Goal: Task Accomplishment & Management: Manage account settings

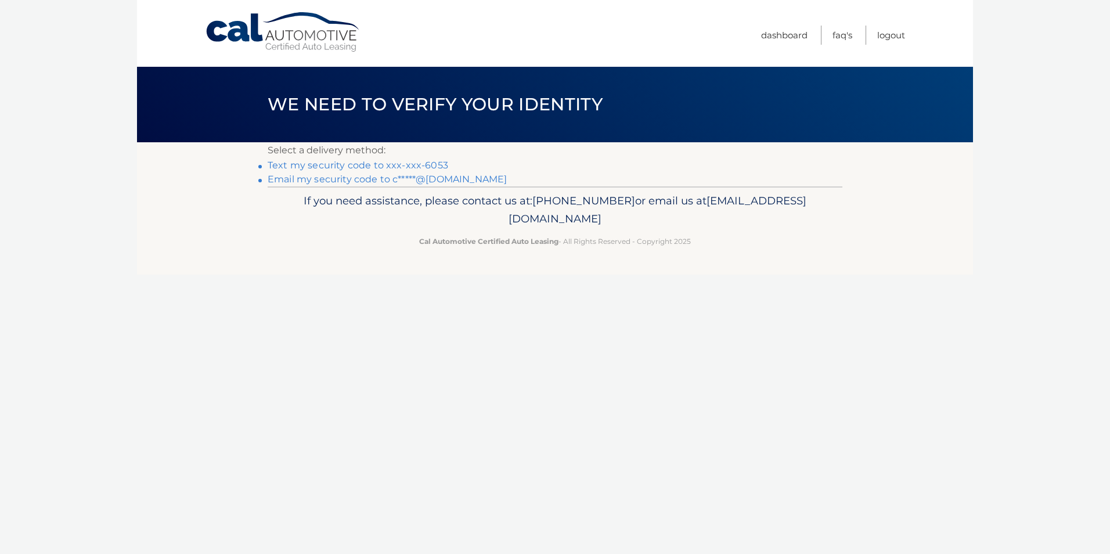
click at [414, 164] on link "Text my security code to xxx-xxx-6053" at bounding box center [358, 165] width 181 height 11
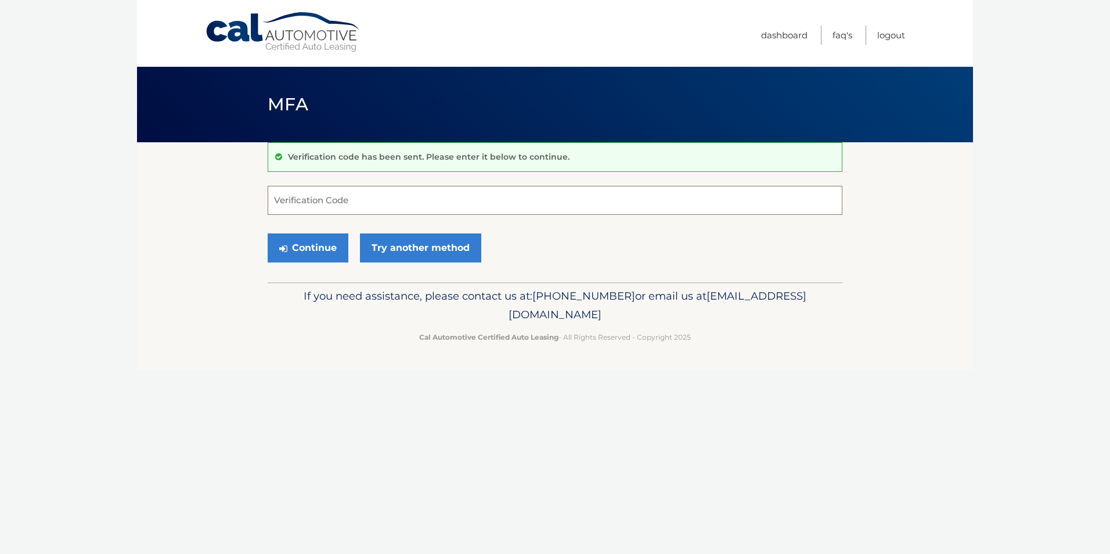
click at [296, 201] on input "Verification Code" at bounding box center [555, 200] width 575 height 29
type input "061847"
click at [286, 242] on button "Continue" at bounding box center [308, 247] width 81 height 29
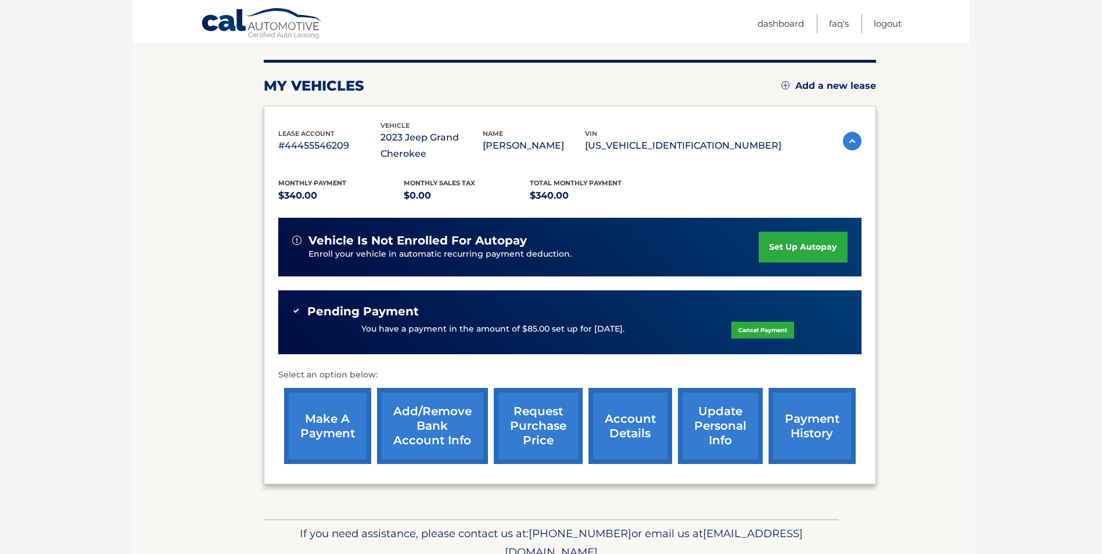
scroll to position [188, 0]
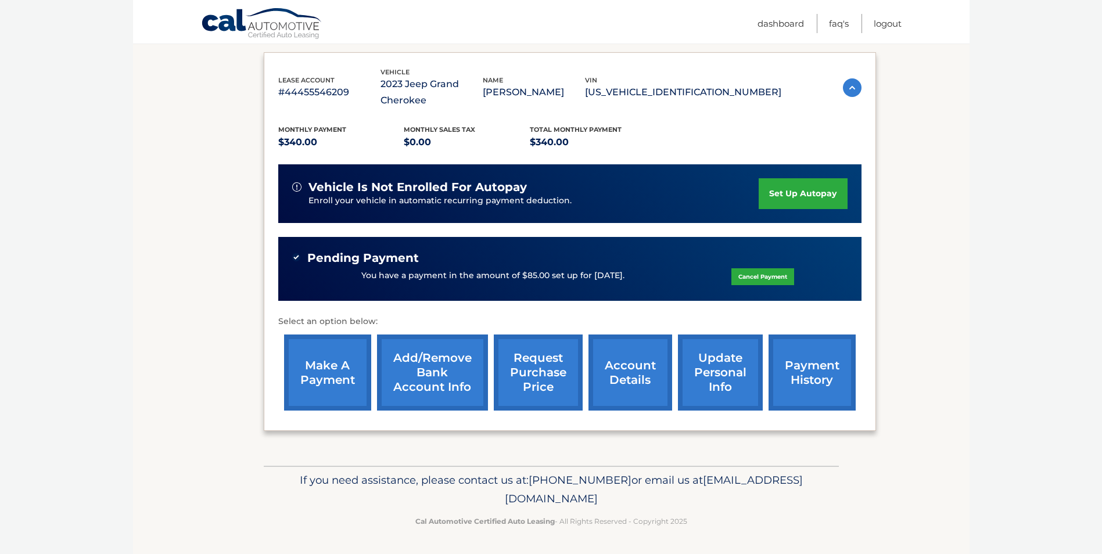
click at [307, 361] on link "make a payment" at bounding box center [327, 373] width 87 height 76
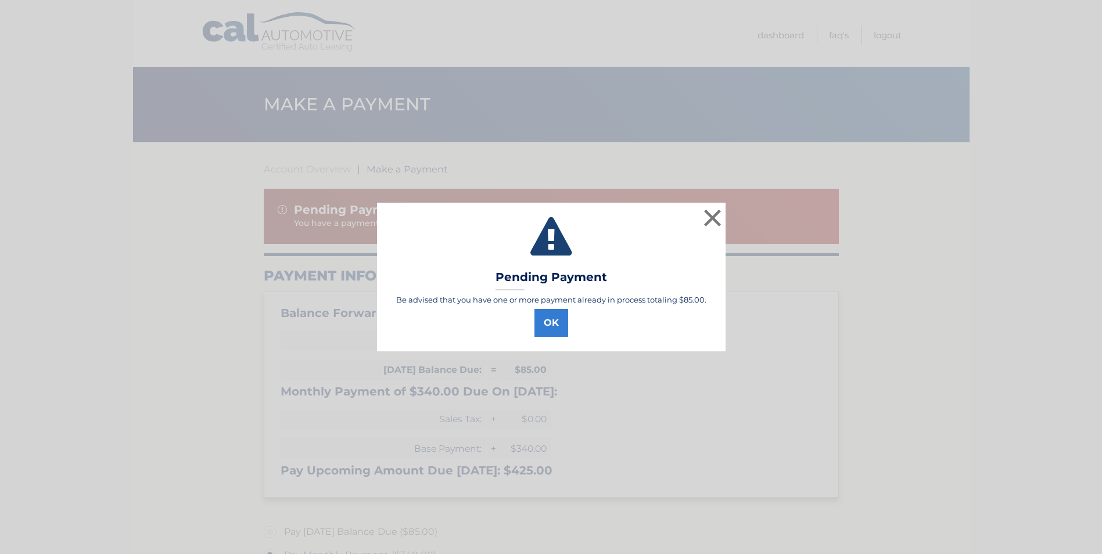
select select "YjY3ZDQzOTYtMjk1ZC00NzJmLTkyMjktMDQ4NjlkOTUxYmMz"
click at [561, 329] on button "OK" at bounding box center [555, 323] width 34 height 28
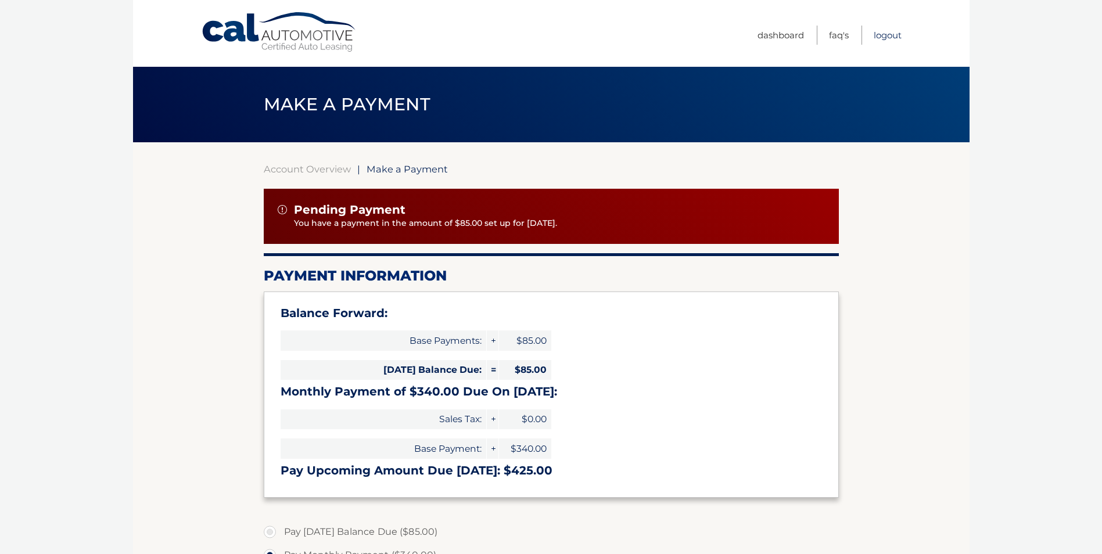
click at [893, 35] on link "Logout" at bounding box center [888, 35] width 28 height 19
